Goal: Information Seeking & Learning: Learn about a topic

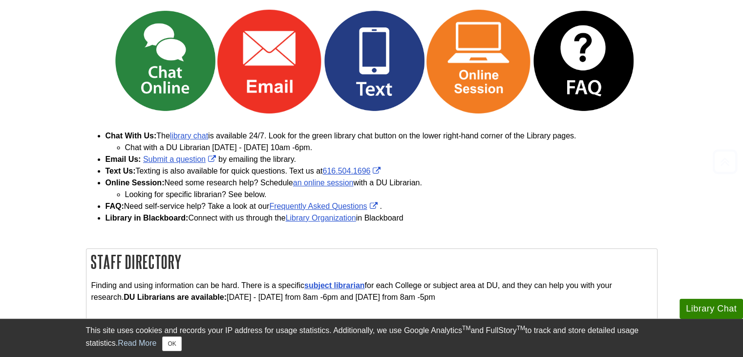
scroll to position [111, 0]
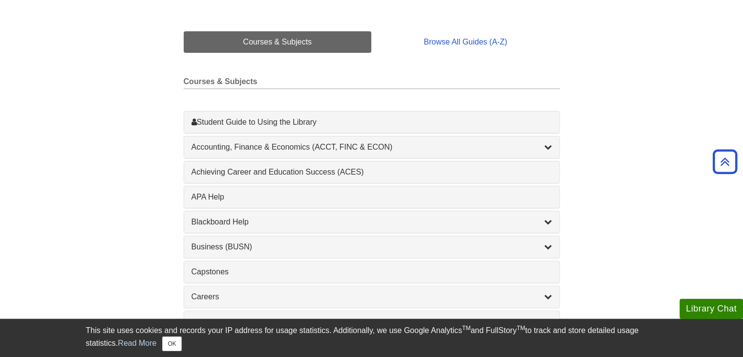
scroll to position [225, 0]
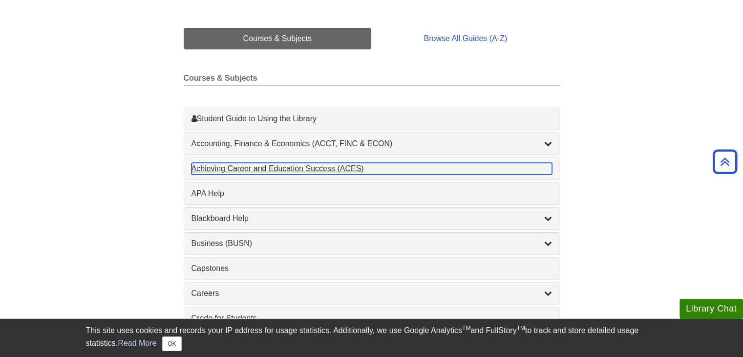
click at [323, 169] on div "Achieving Career and Education Success (ACES) , 1 guides" at bounding box center [372, 169] width 361 height 12
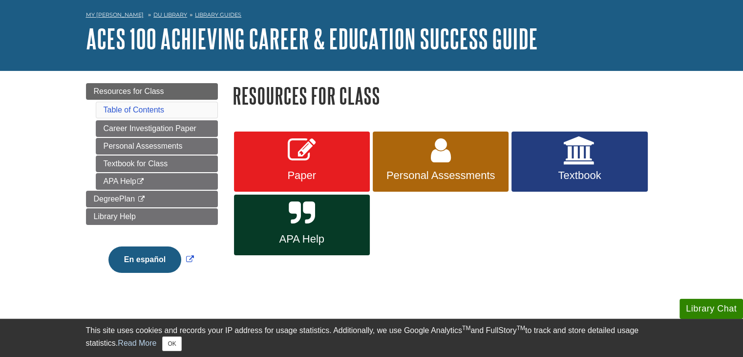
scroll to position [39, 0]
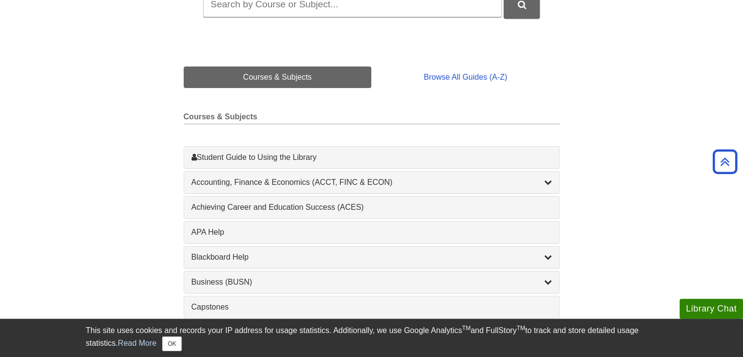
scroll to position [188, 0]
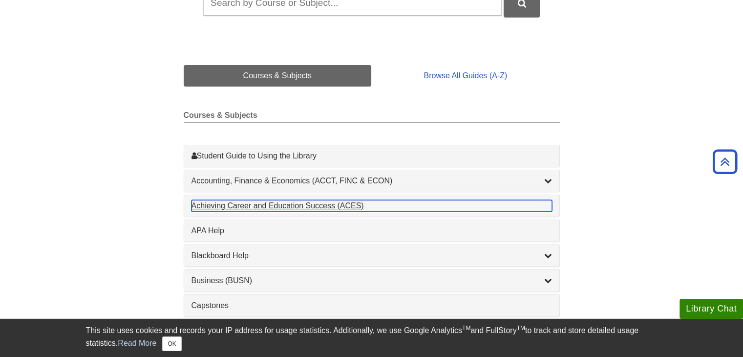
click at [343, 209] on div "Achieving Career and Education Success (ACES) , 1 guides" at bounding box center [372, 206] width 361 height 12
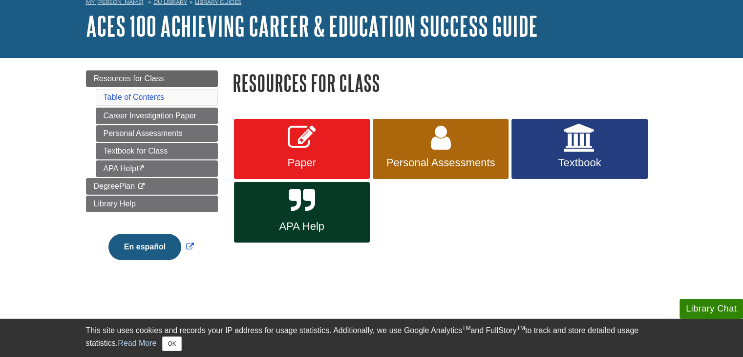
scroll to position [49, 0]
